Goal: Contribute content: Add original content to the website for others to see

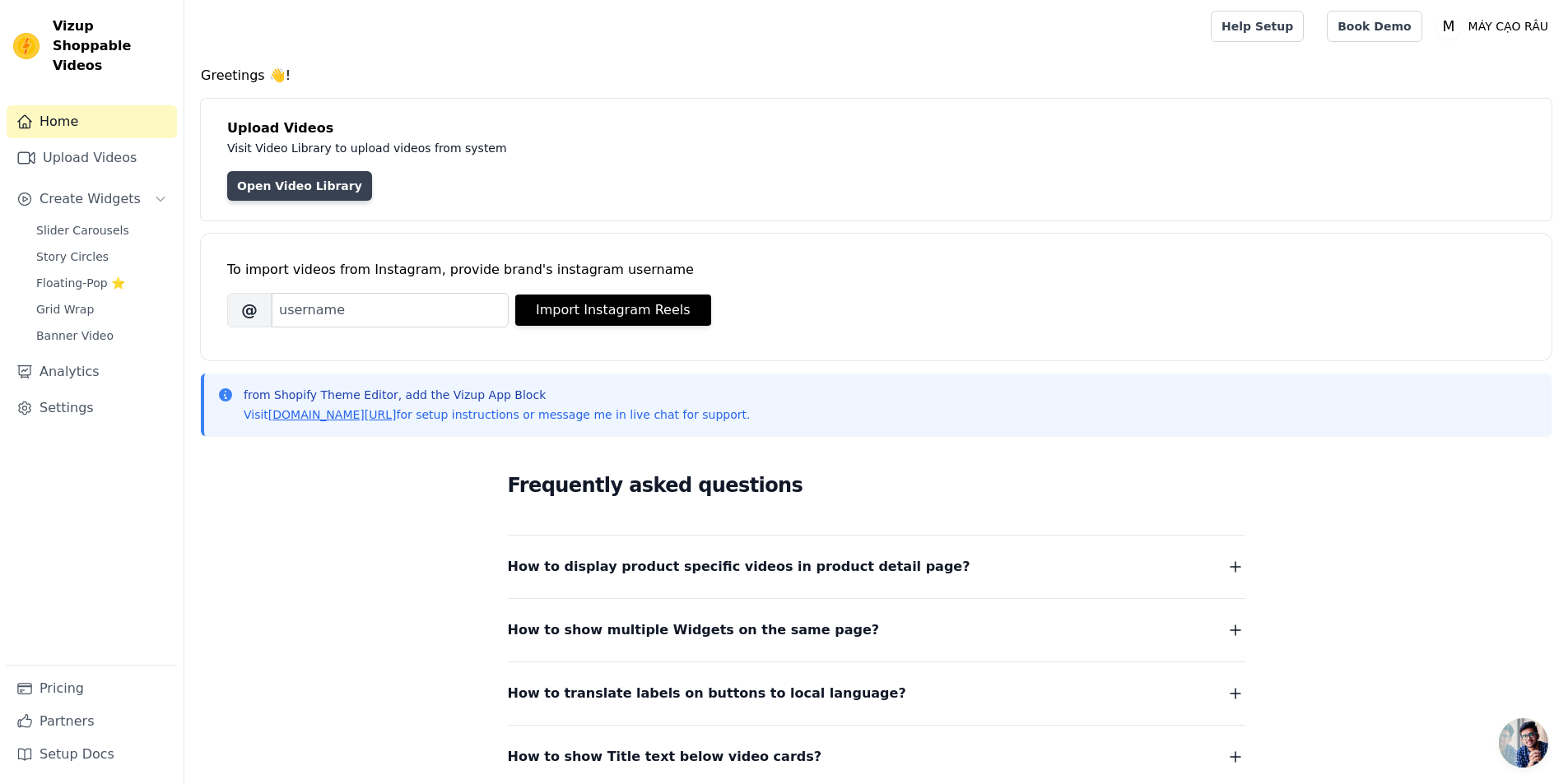
click at [319, 186] on link "Open Video Library" at bounding box center [299, 186] width 145 height 29
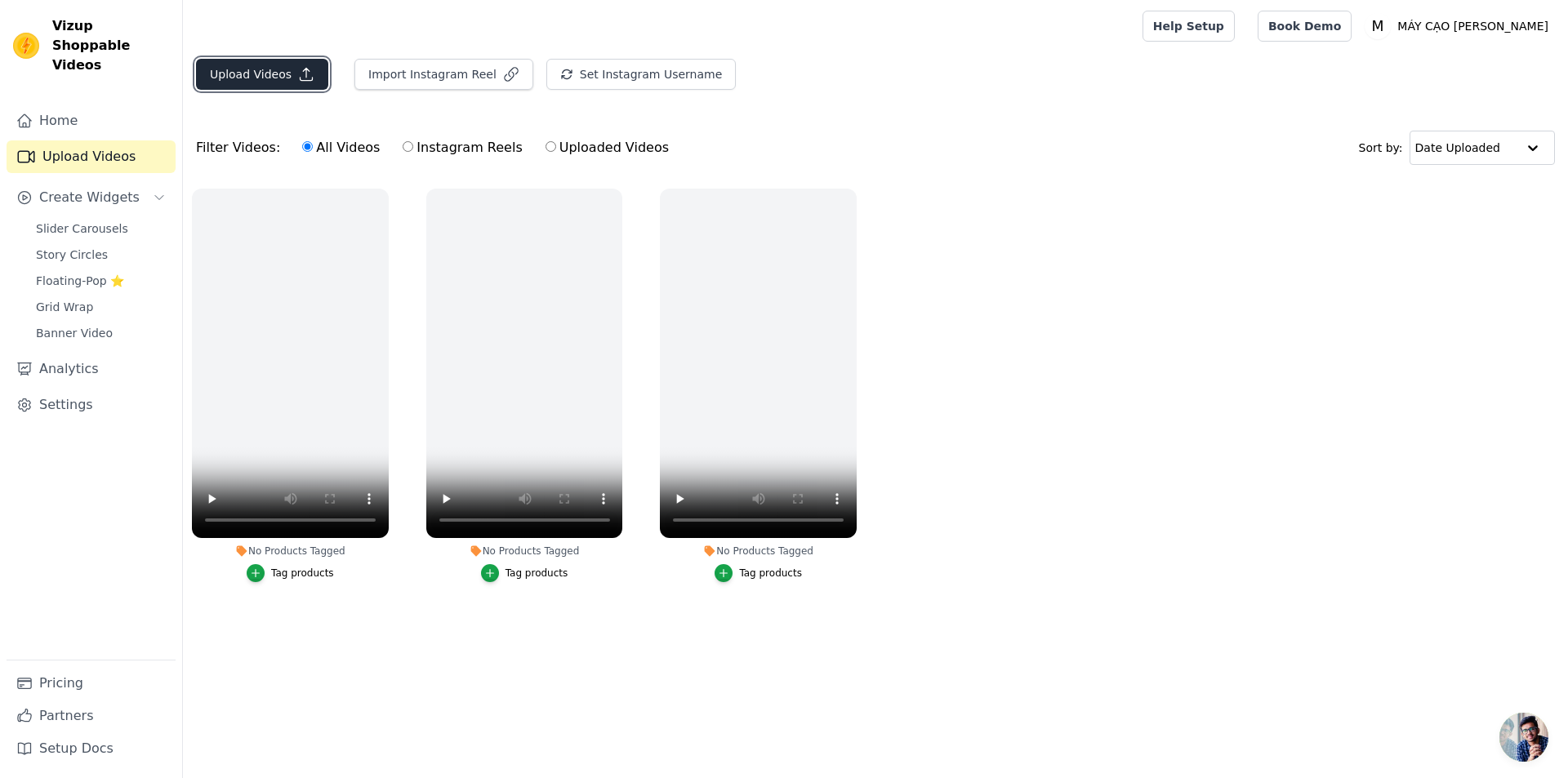
click at [258, 75] on button "Upload Videos" at bounding box center [262, 74] width 133 height 31
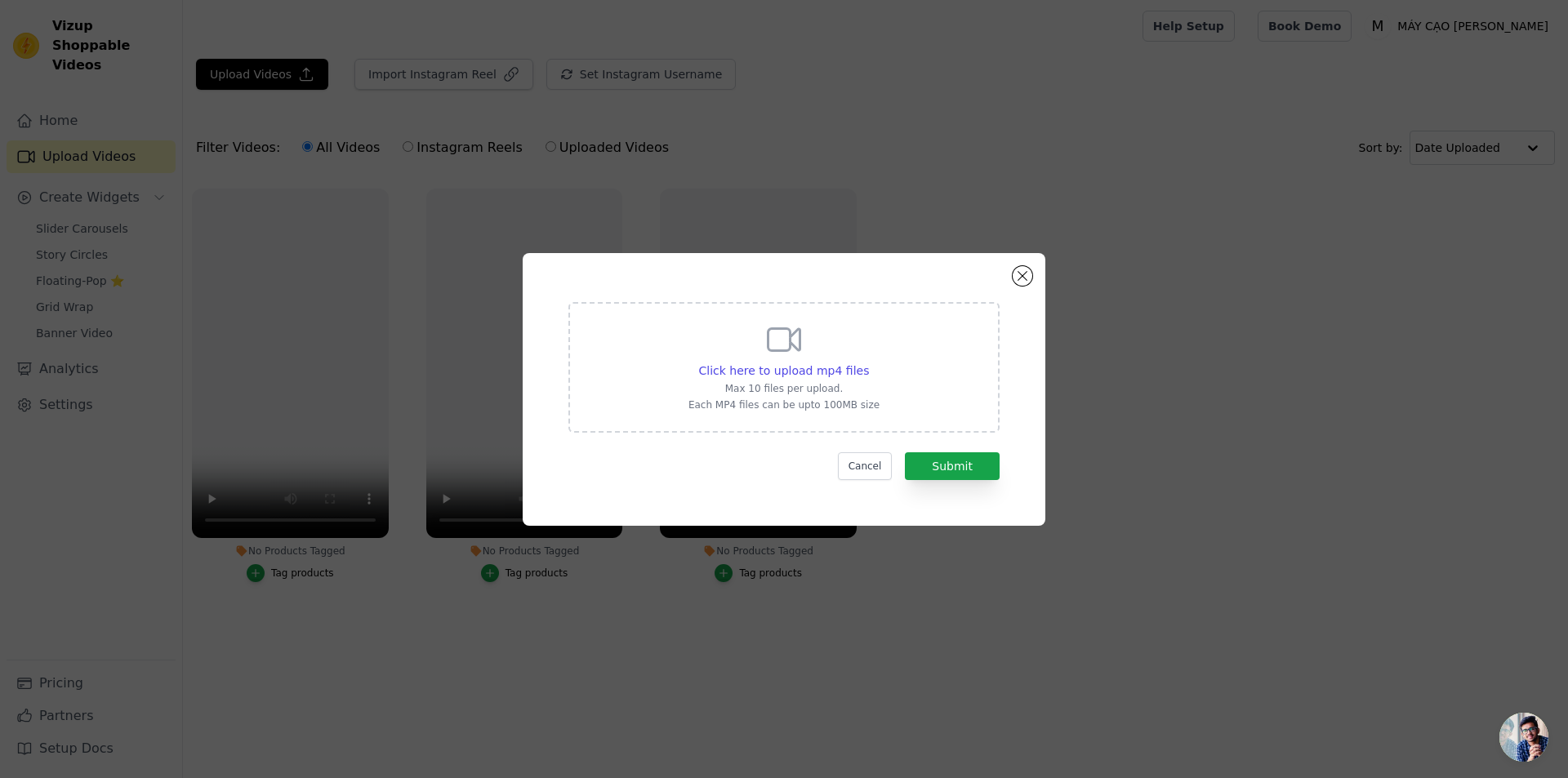
click at [743, 345] on div "Click here to upload mp4 files Max 10 files per upload. Each MP4 files can be u…" at bounding box center [784, 366] width 191 height 92
click at [868, 361] on input "Click here to upload mp4 files Max 10 files per upload. Each MP4 files can be u…" at bounding box center [868, 361] width 1 height 1
type input "C:\fakepath\FB 1.mp4"
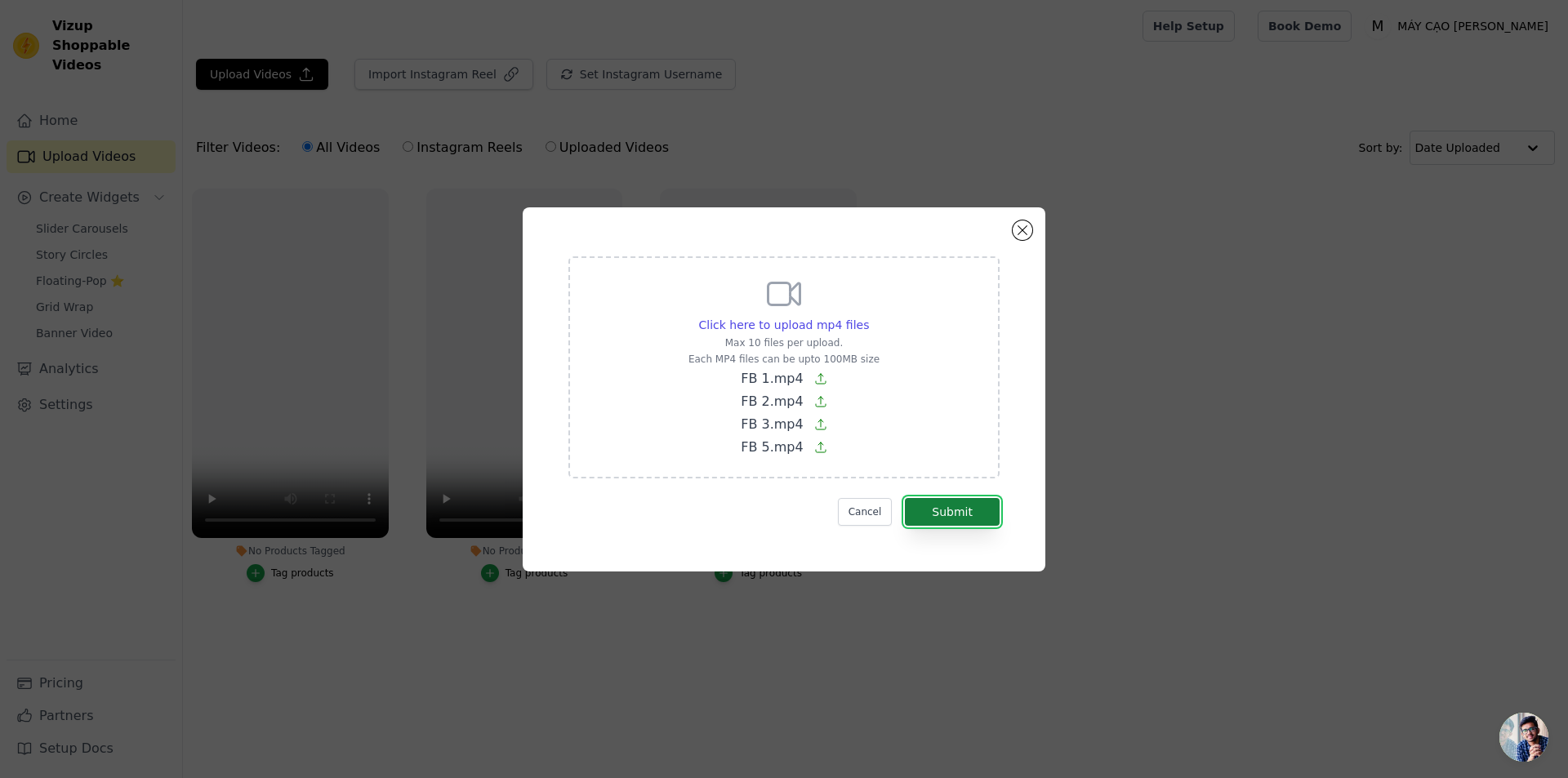
click at [957, 512] on button "Submit" at bounding box center [952, 512] width 94 height 28
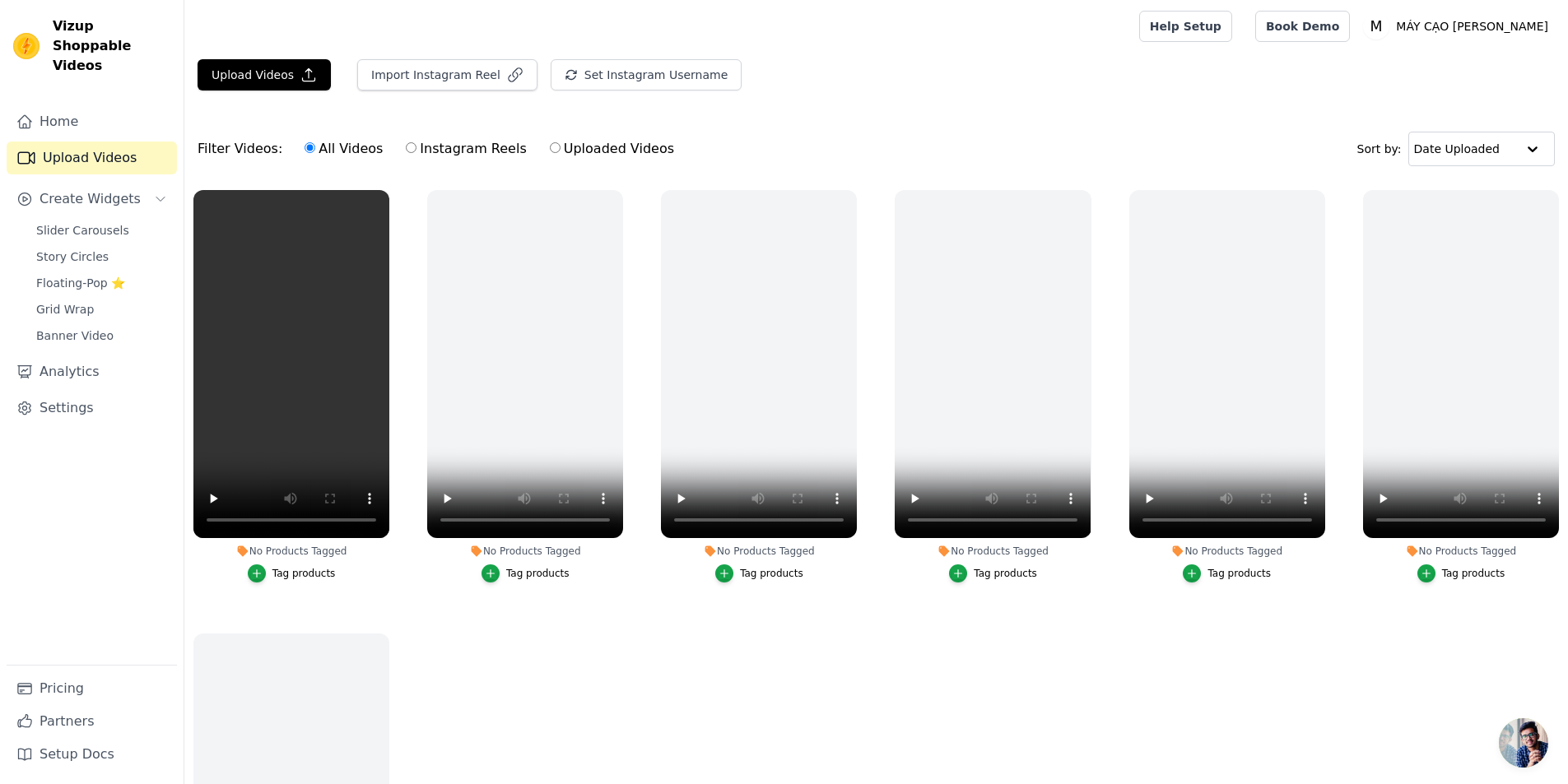
click at [1280, 585] on label "No Products Tagged Tag products" at bounding box center [1227, 390] width 198 height 401
click at [1315, 190] on icon "button" at bounding box center [1321, 193] width 12 height 12
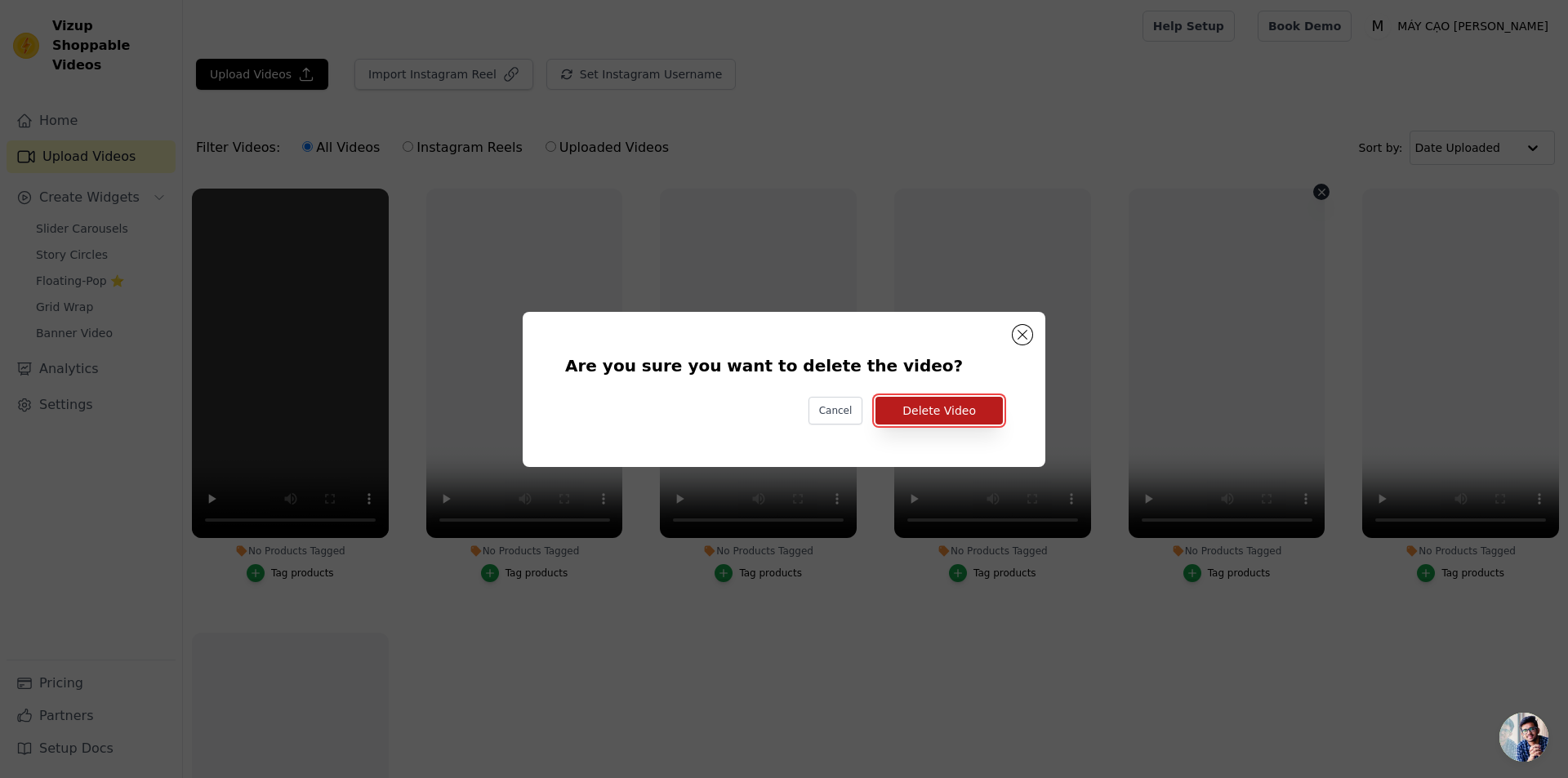
click at [958, 410] on button "Delete Video" at bounding box center [939, 410] width 127 height 28
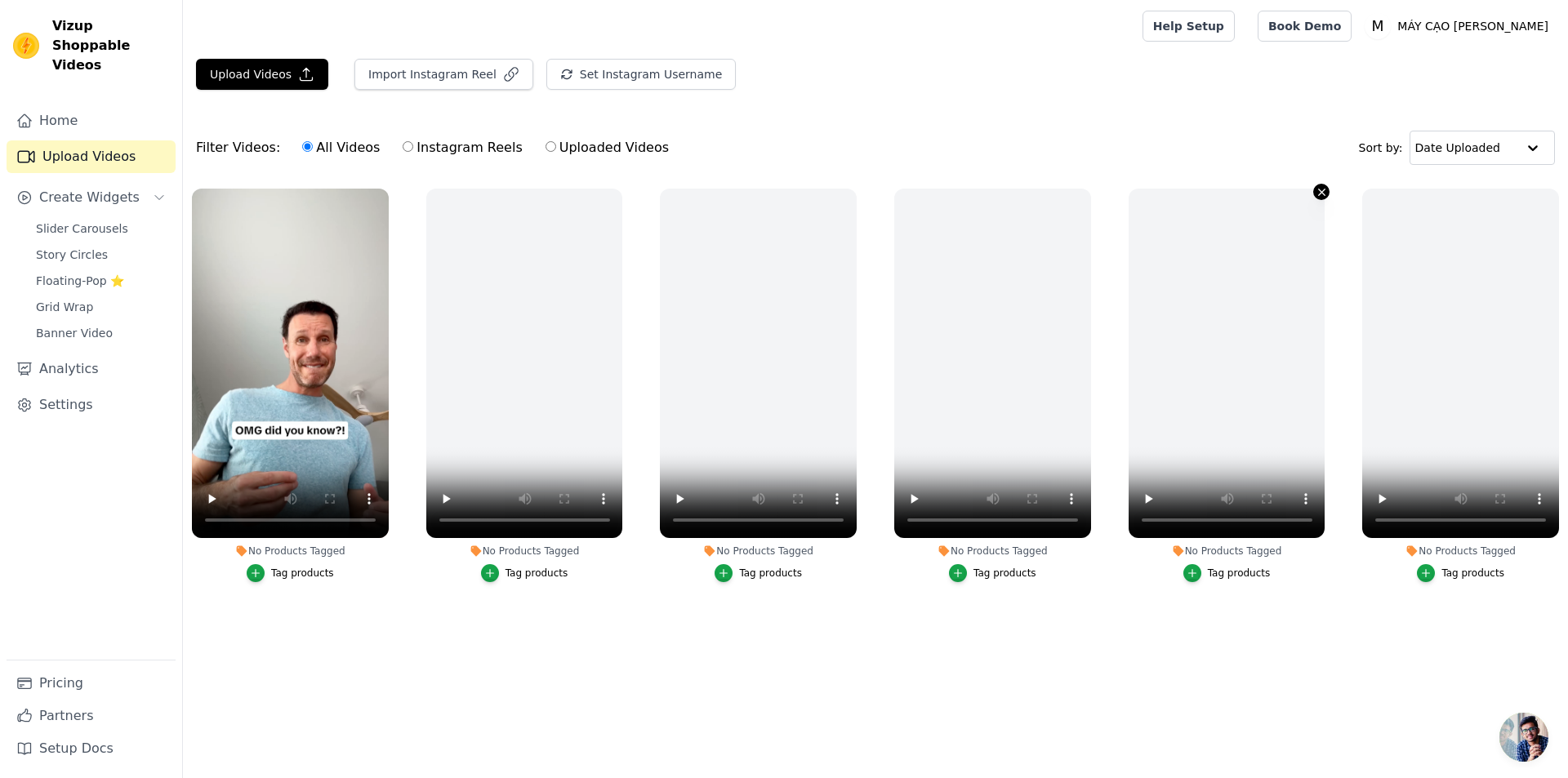
click at [1321, 192] on icon "button" at bounding box center [1321, 192] width 6 height 6
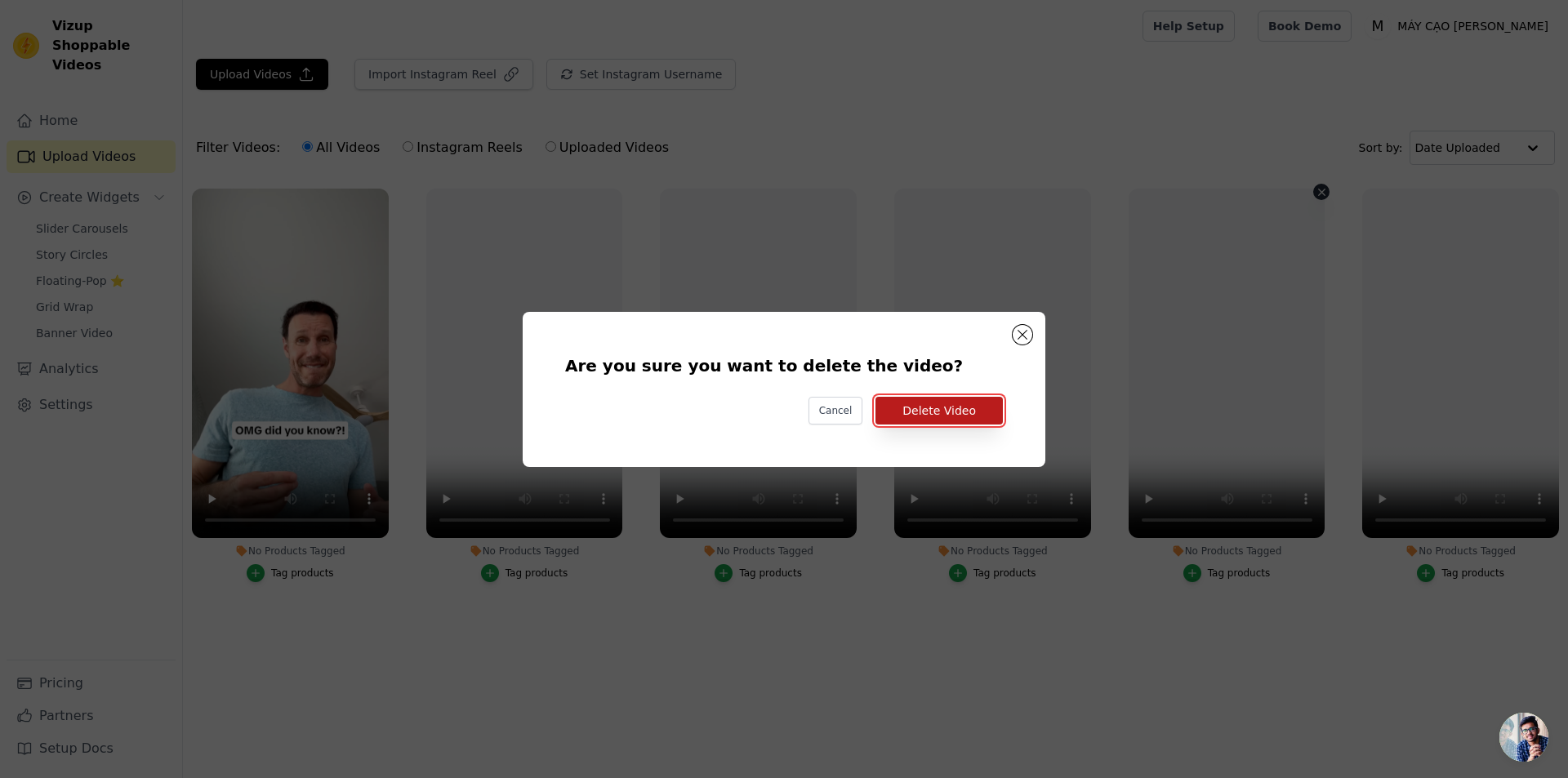
click at [971, 409] on button "Delete Video" at bounding box center [939, 410] width 127 height 28
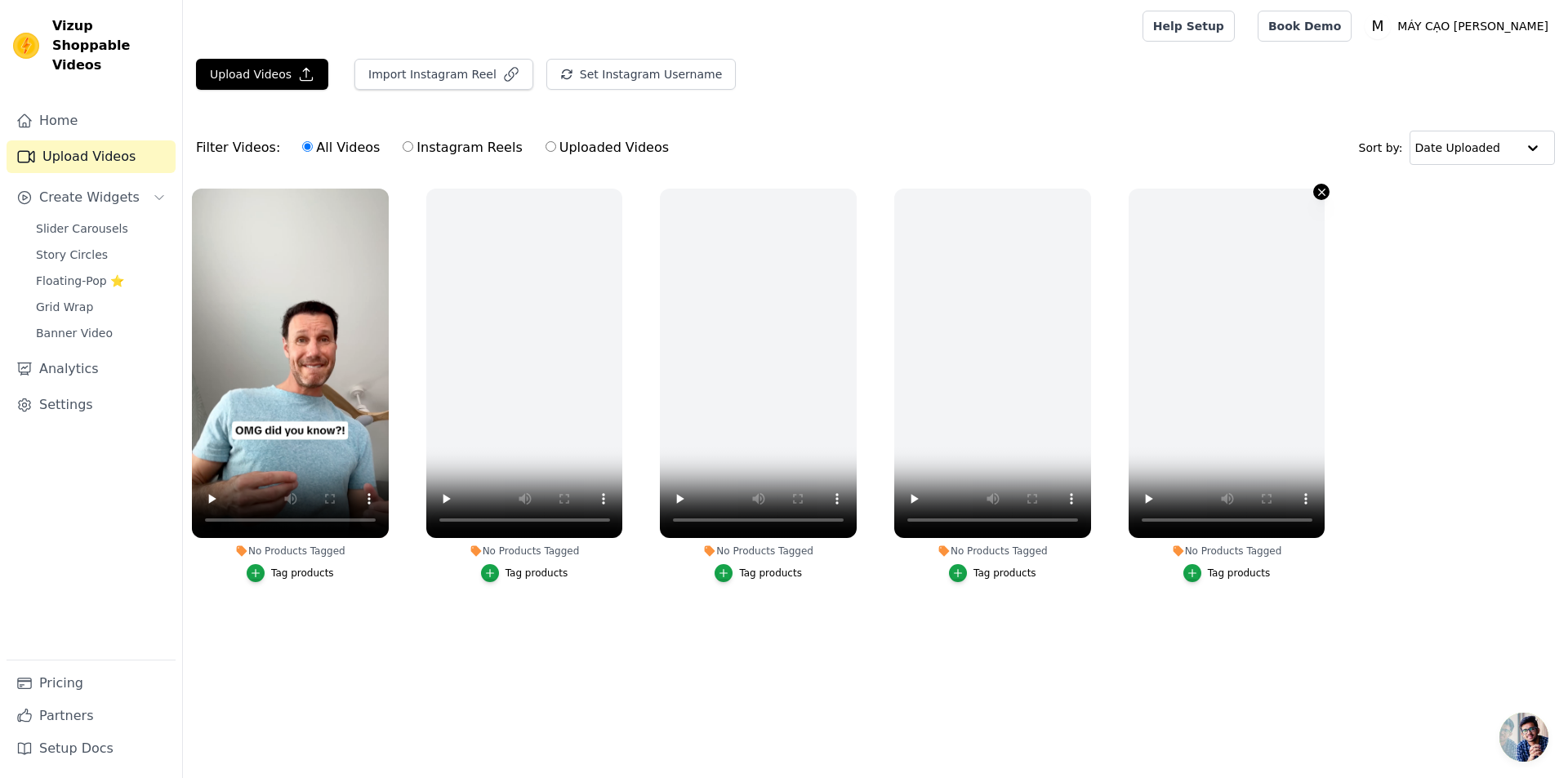
click at [1319, 194] on icon "button" at bounding box center [1321, 192] width 6 height 6
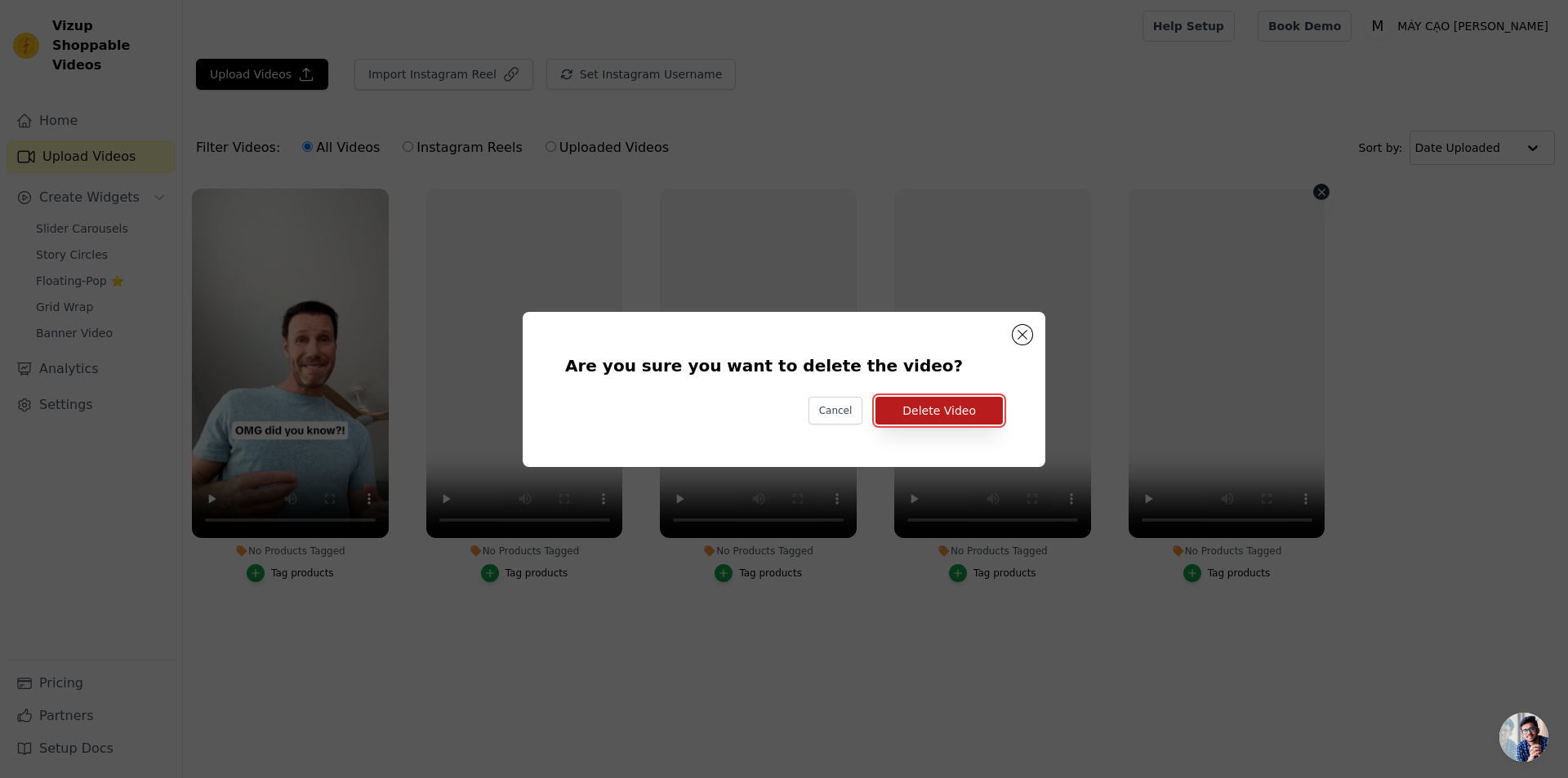
click at [989, 412] on button "Delete Video" at bounding box center [939, 410] width 127 height 28
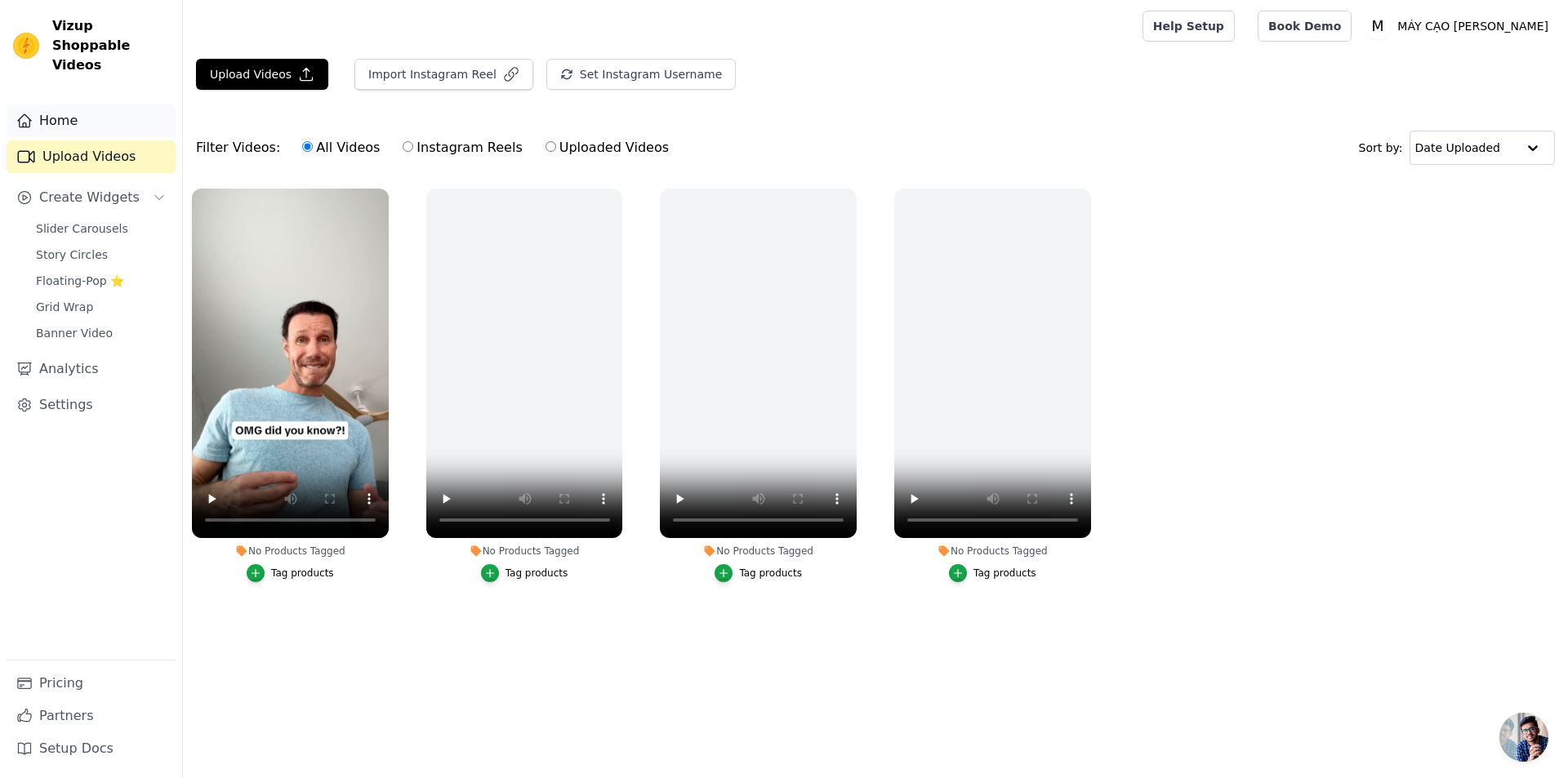
click at [68, 109] on link "Home" at bounding box center [91, 121] width 169 height 33
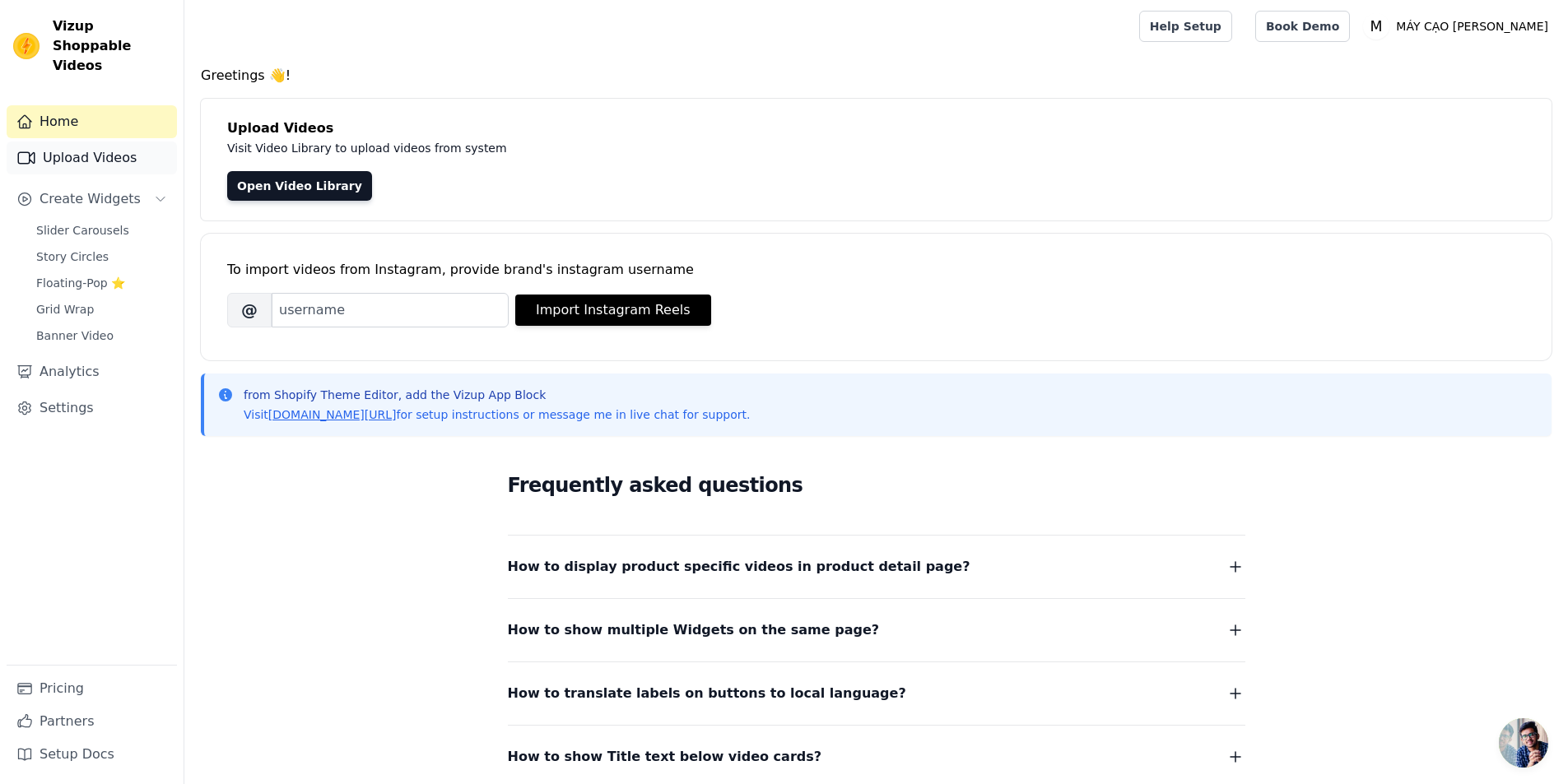
click at [118, 142] on link "Upload Videos" at bounding box center [92, 158] width 170 height 33
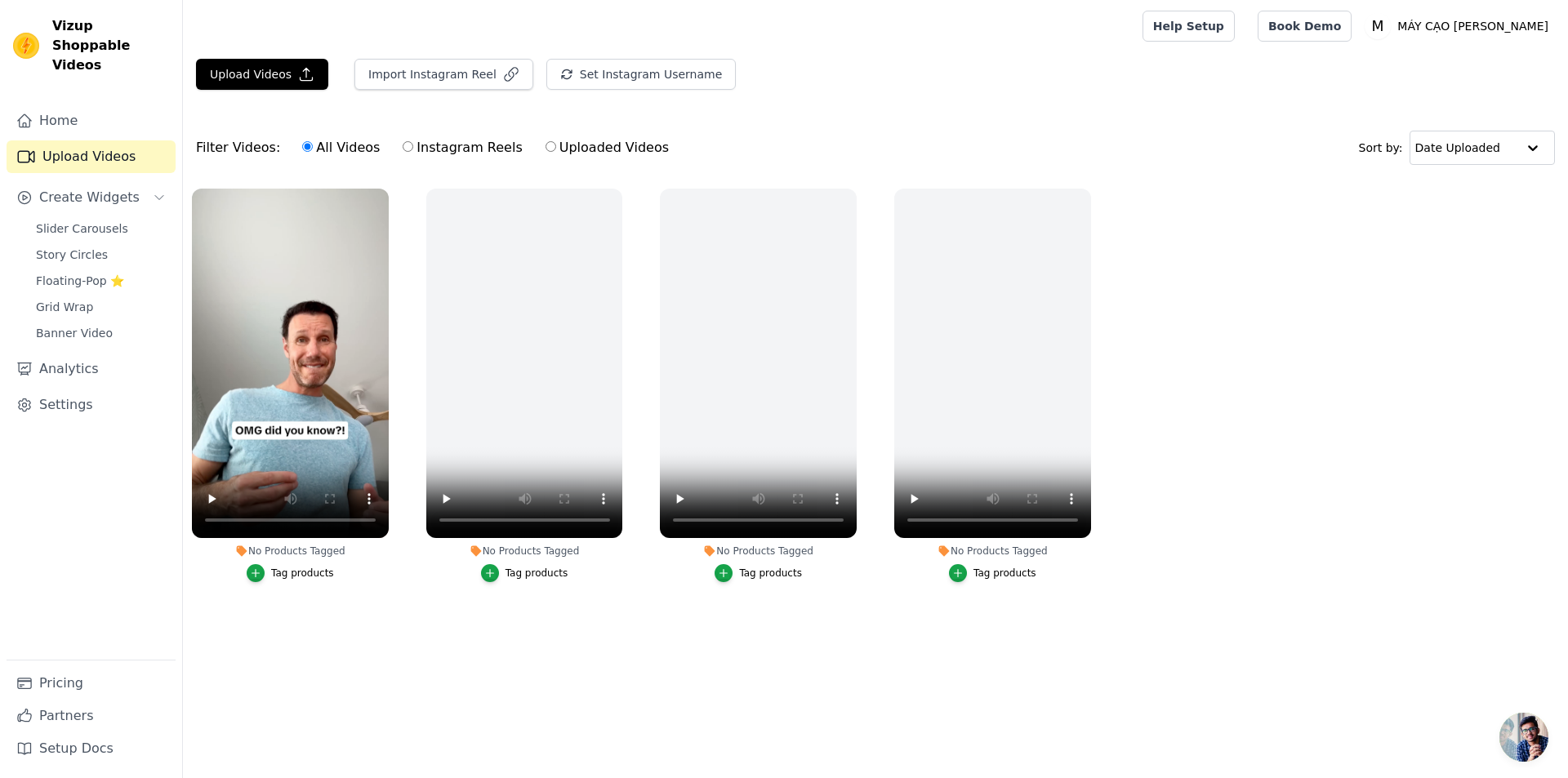
drag, startPoint x: 304, startPoint y: 564, endPoint x: 303, endPoint y: 576, distance: 12.0
click at [303, 576] on button "Tag products" at bounding box center [291, 573] width 87 height 18
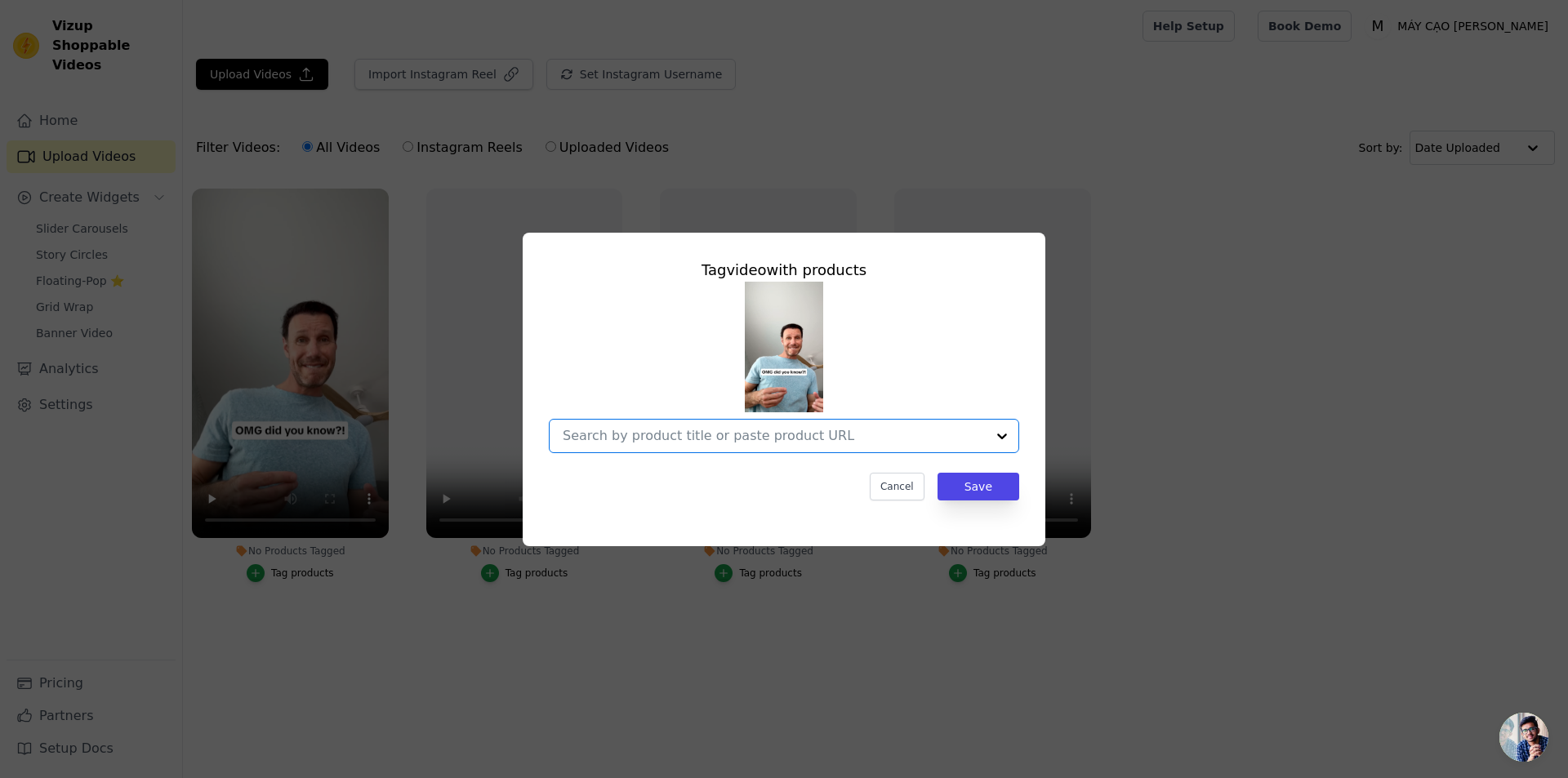
click at [950, 437] on input "No Products Tagged Tag video with products Option undefined, selected. Select i…" at bounding box center [774, 435] width 423 height 15
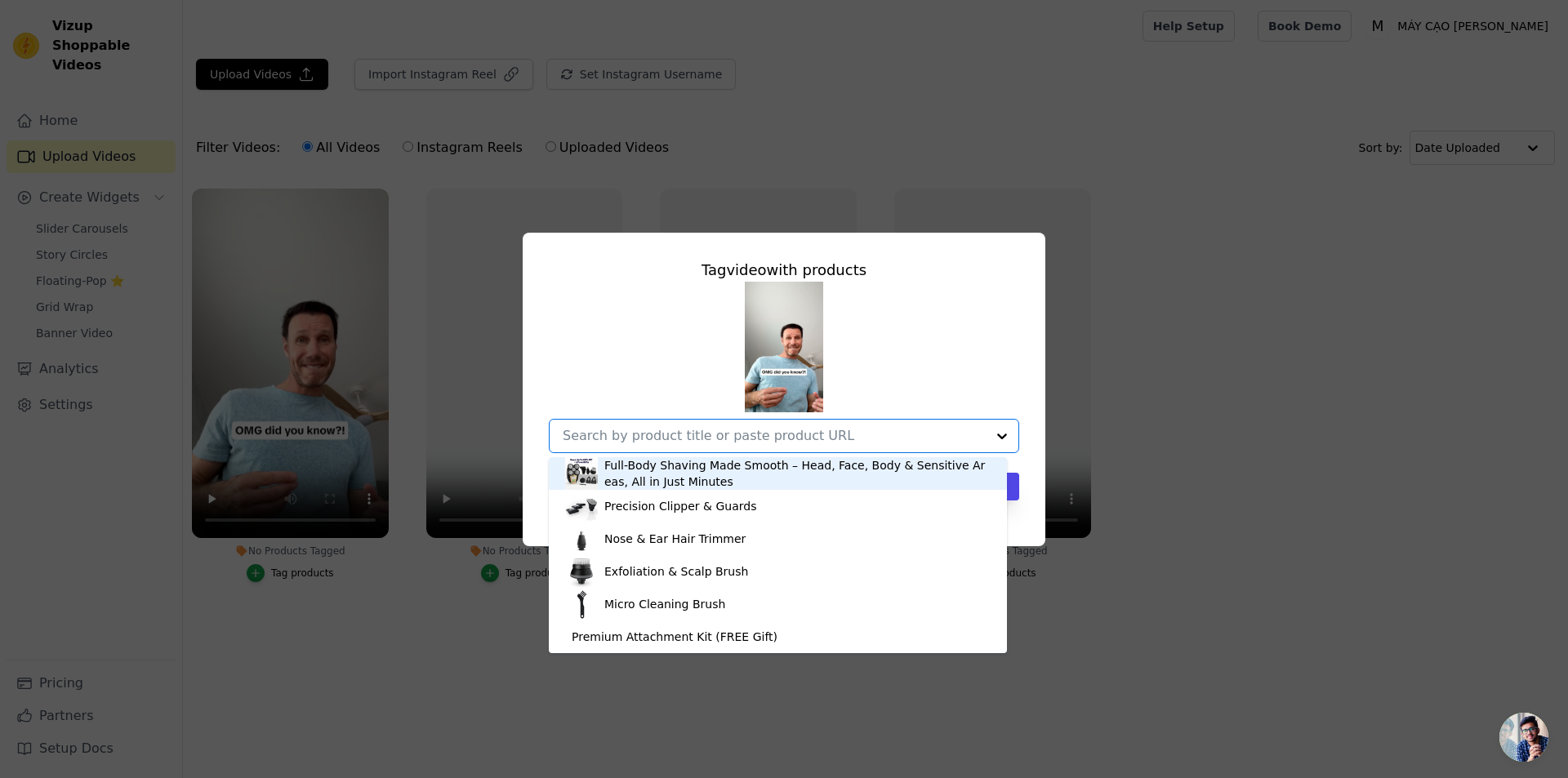
click at [723, 479] on div "Full-Body Shaving Made Smooth – Head, Face, Body & Sensitive Areas, All in Just…" at bounding box center [797, 474] width 386 height 33
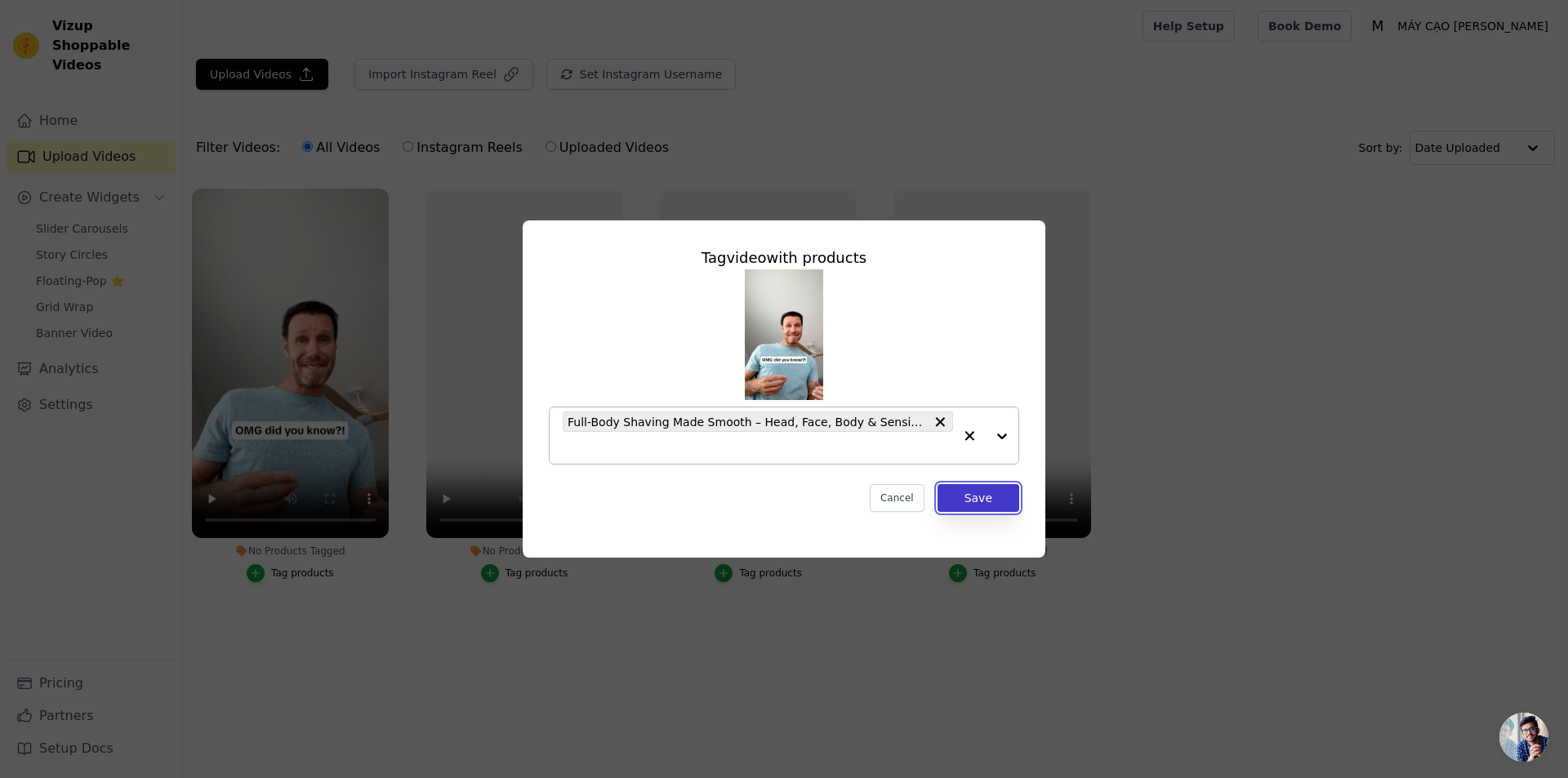
click at [973, 496] on button "Save" at bounding box center [978, 497] width 82 height 28
